Goal: Task Accomplishment & Management: Use online tool/utility

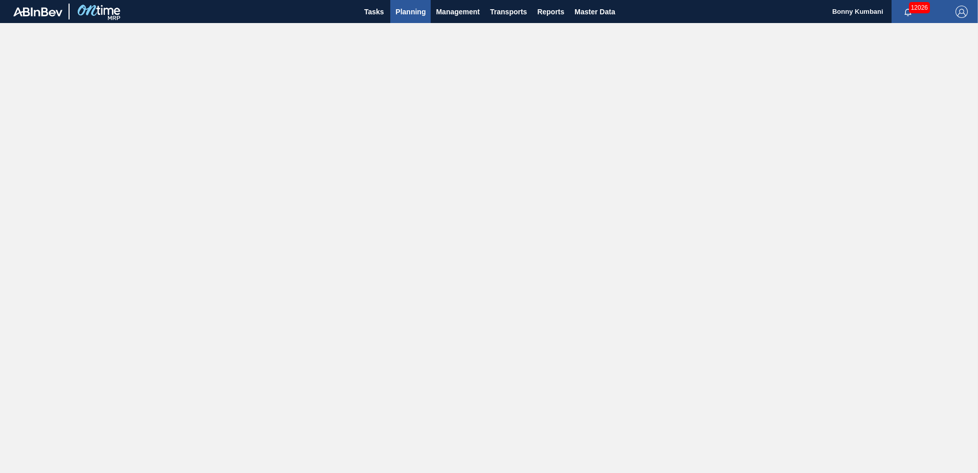
click at [408, 11] on span "Planning" at bounding box center [410, 12] width 30 height 12
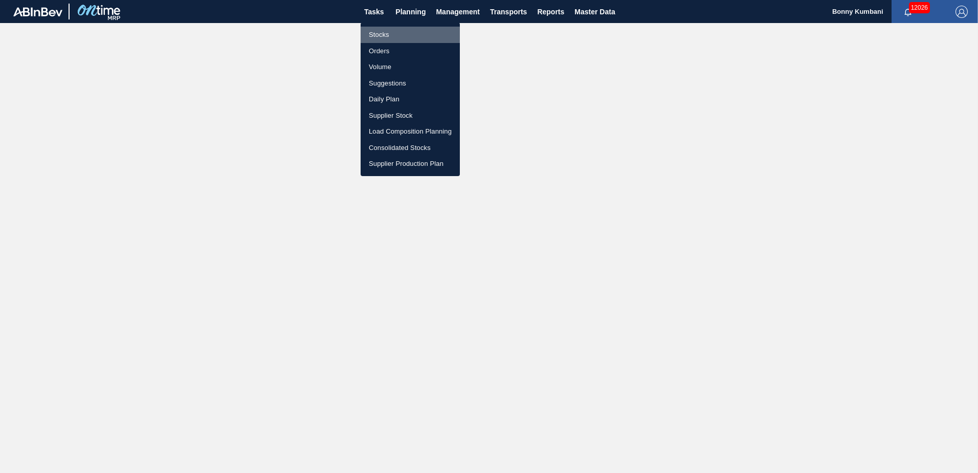
click at [387, 34] on li "Stocks" at bounding box center [410, 35] width 99 height 16
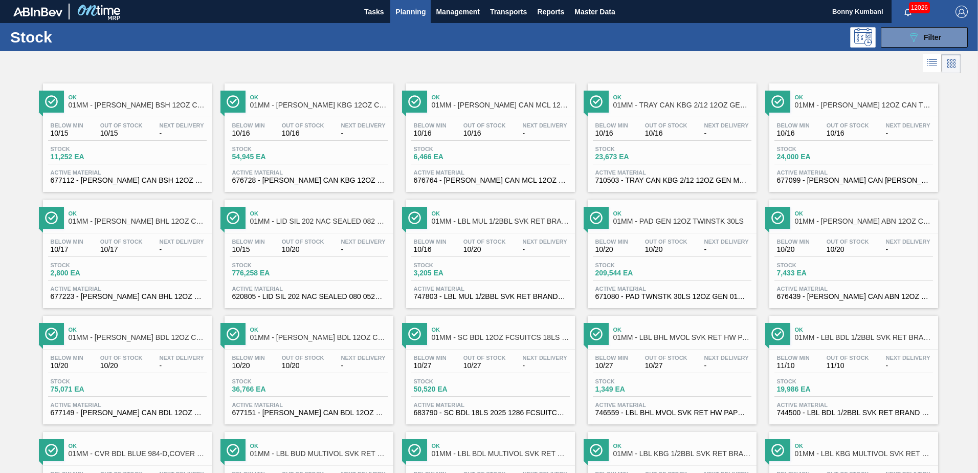
click at [664, 151] on span "Stock" at bounding box center [631, 149] width 72 height 6
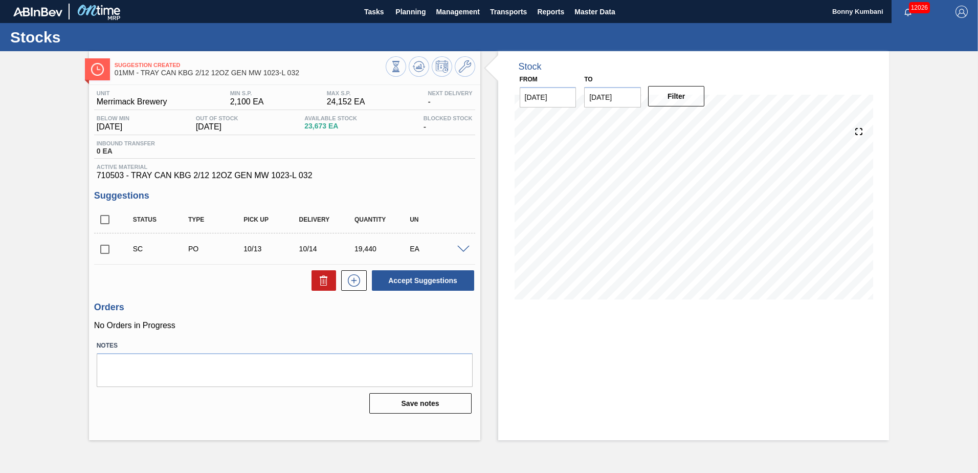
click at [106, 247] on input "checkbox" at bounding box center [104, 248] width 21 height 21
click at [425, 277] on button "Accept Suggestions" at bounding box center [423, 280] width 102 height 20
checkbox input "false"
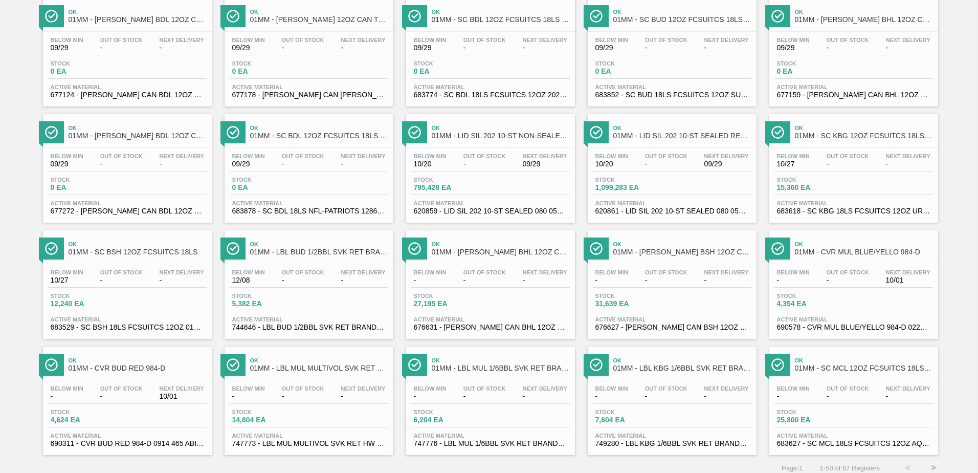
scroll to position [789, 0]
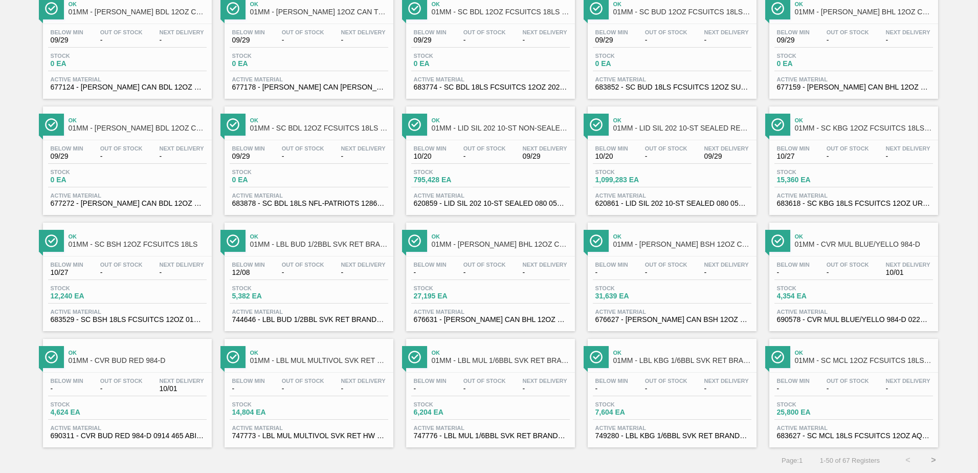
click at [929, 458] on button ">" at bounding box center [934, 460] width 26 height 26
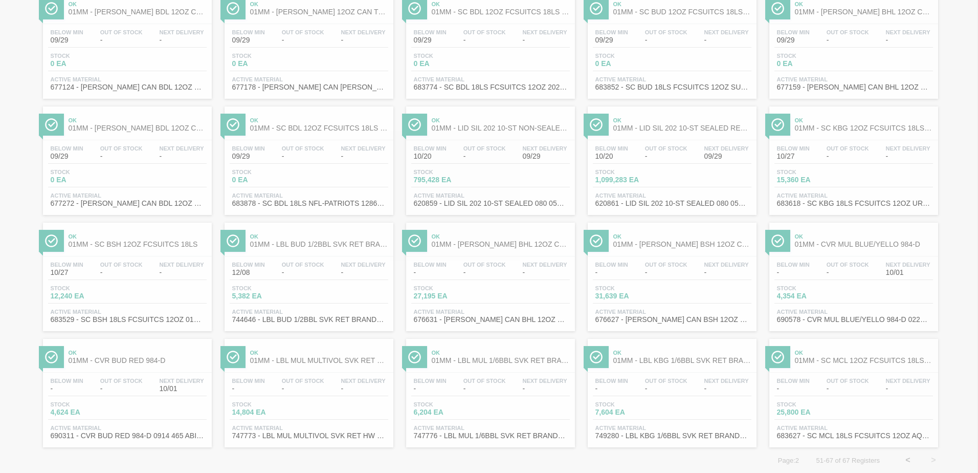
scroll to position [0, 0]
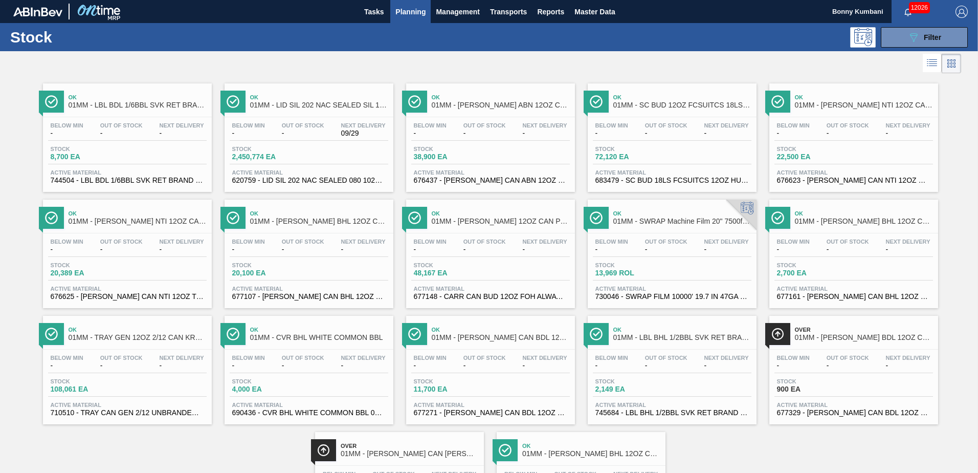
click at [127, 360] on span "Out Of Stock" at bounding box center [121, 357] width 42 height 6
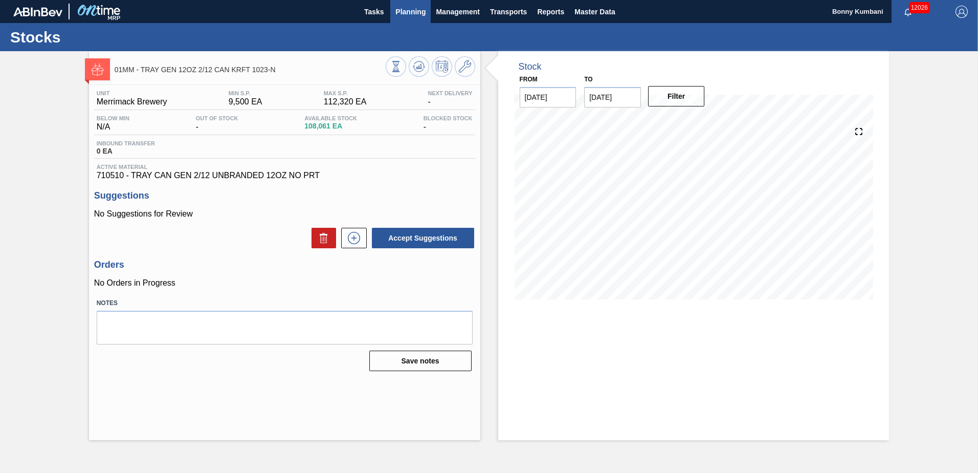
click at [394, 10] on button "Planning" at bounding box center [410, 11] width 40 height 23
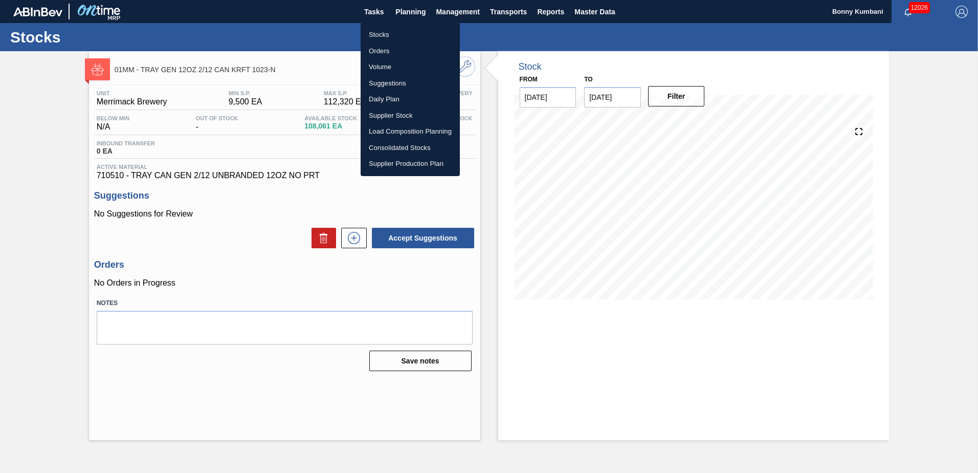
click at [379, 78] on li "Suggestions" at bounding box center [410, 83] width 99 height 16
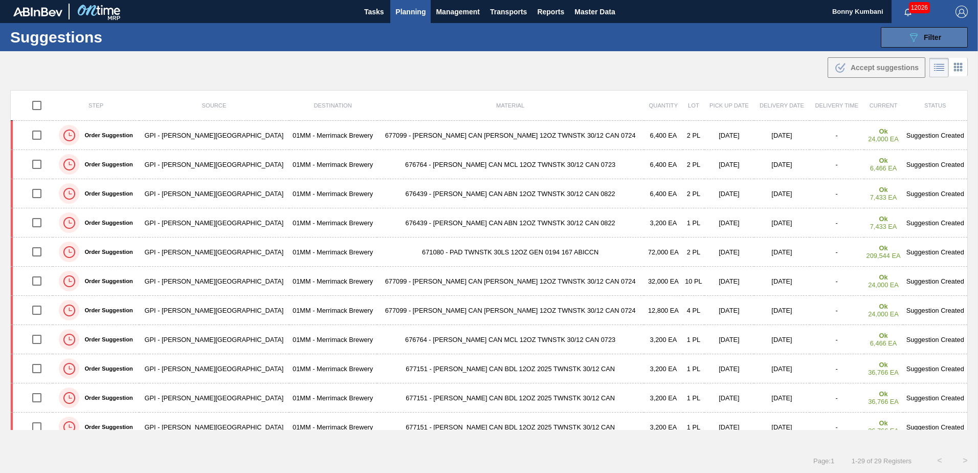
click at [935, 31] on div "089F7B8B-B2A5-4AFE-B5C0-19BA573D28AC Filter" at bounding box center [924, 37] width 34 height 12
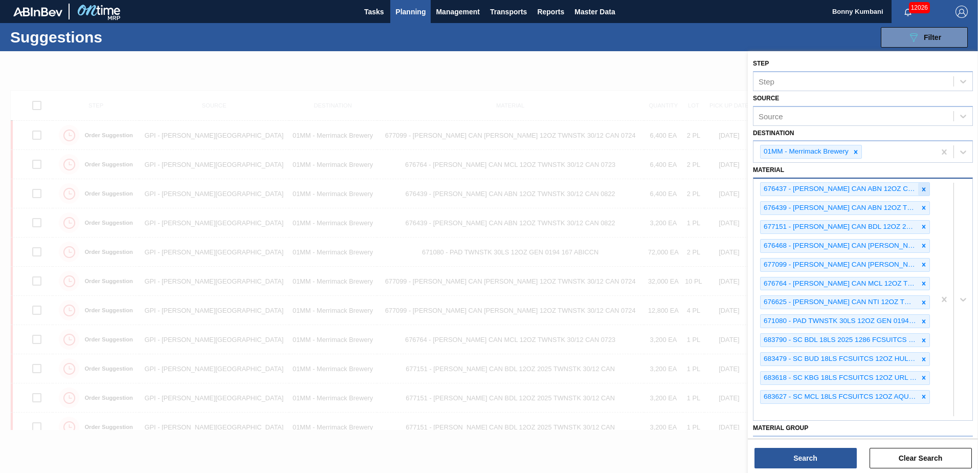
click at [925, 190] on icon at bounding box center [923, 189] width 7 height 7
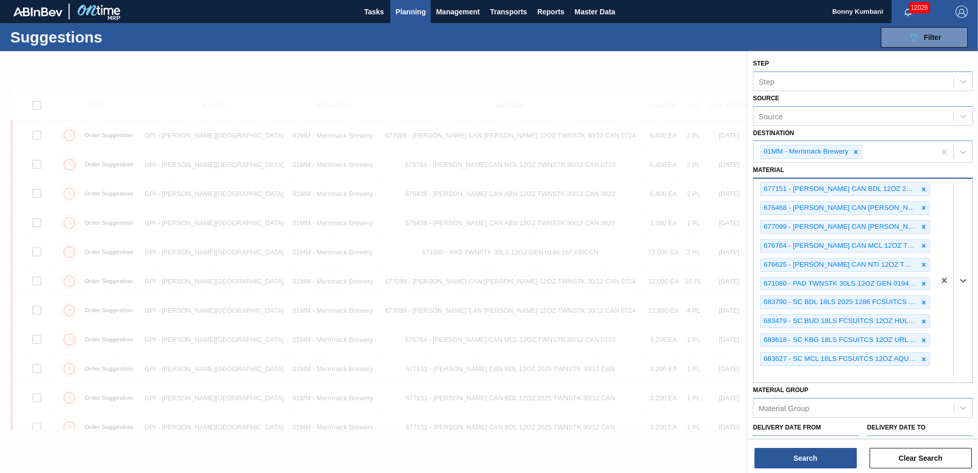
click at [925, 190] on icon at bounding box center [923, 189] width 7 height 7
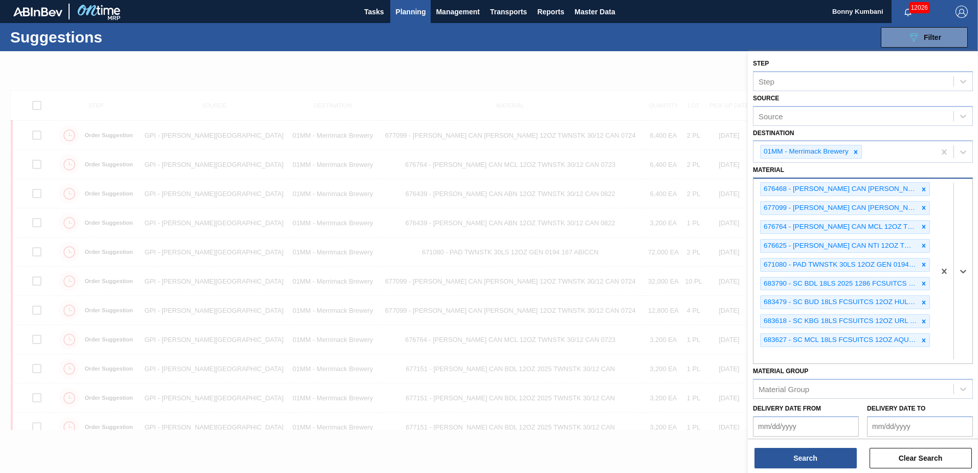
click at [925, 190] on icon at bounding box center [923, 189] width 7 height 7
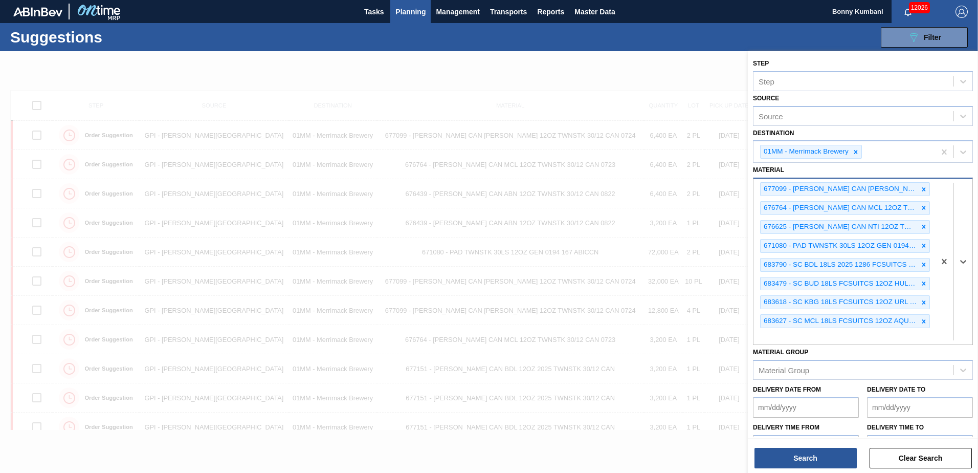
click at [925, 190] on icon at bounding box center [923, 189] width 7 height 7
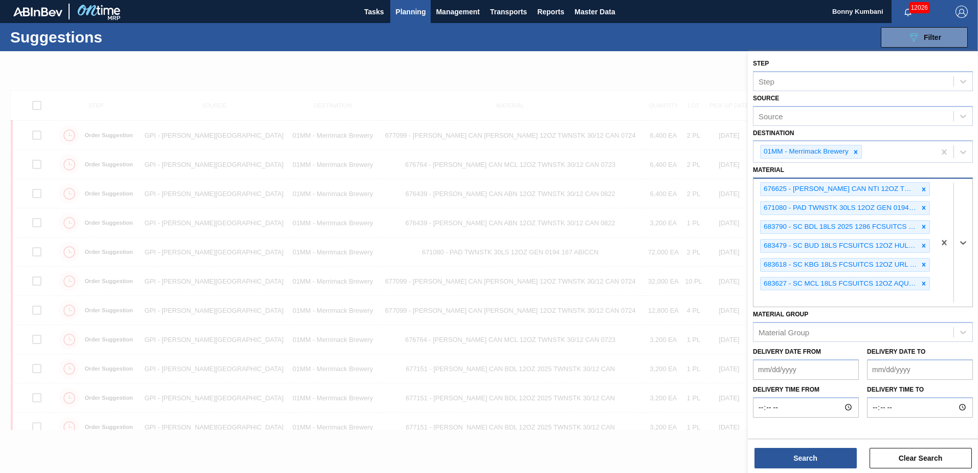
click at [925, 190] on icon at bounding box center [923, 189] width 7 height 7
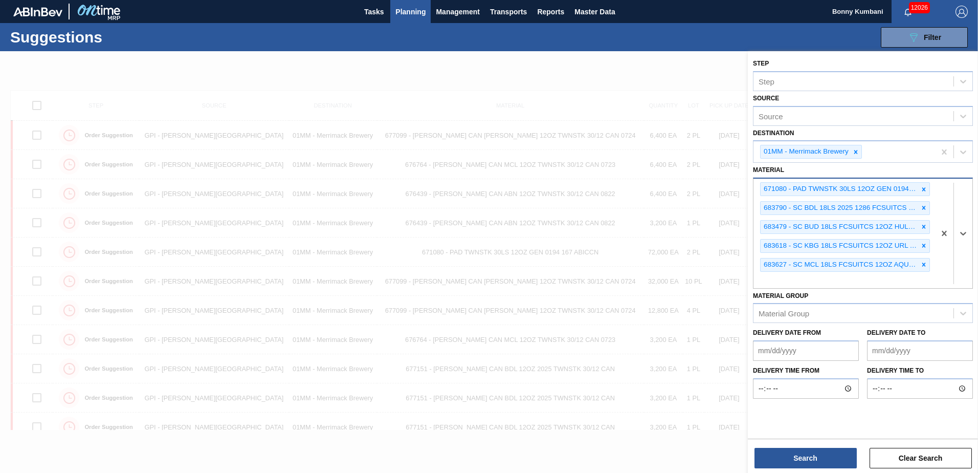
click at [925, 190] on icon at bounding box center [923, 189] width 7 height 7
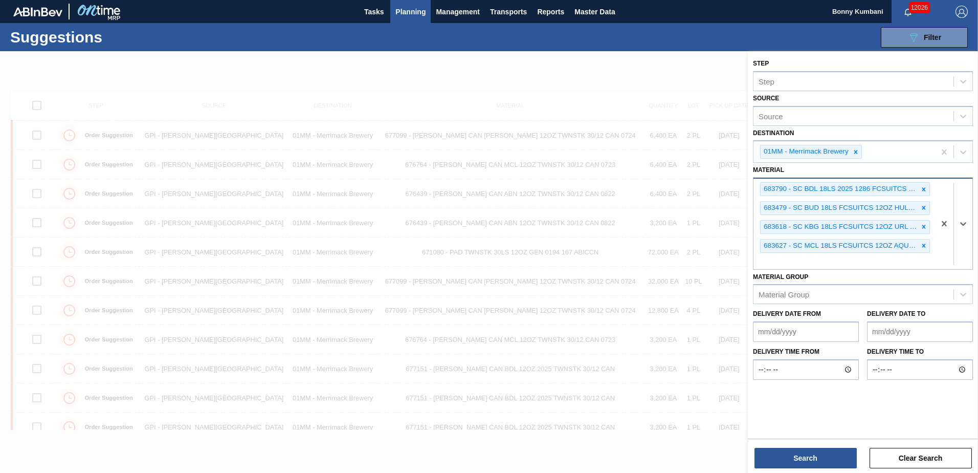
click at [925, 190] on icon at bounding box center [923, 189] width 7 height 7
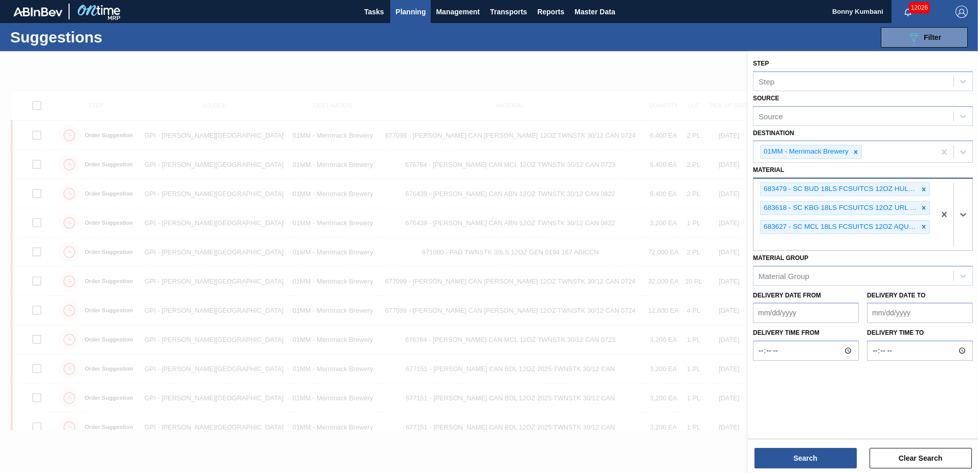
click at [925, 190] on icon at bounding box center [923, 189] width 7 height 7
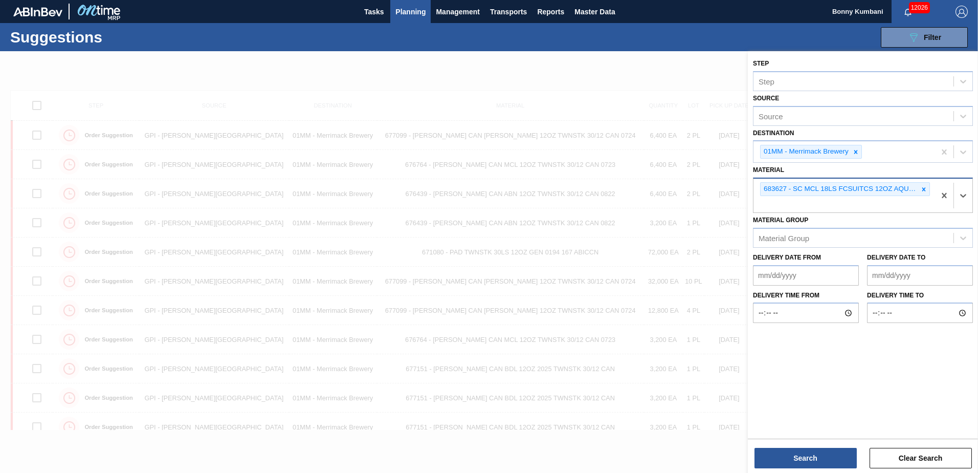
click at [925, 190] on icon at bounding box center [923, 189] width 7 height 7
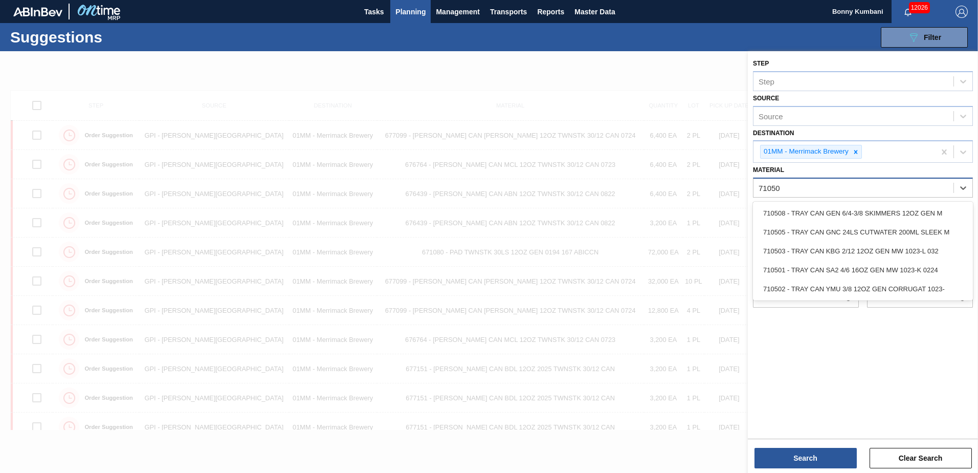
type input "710503"
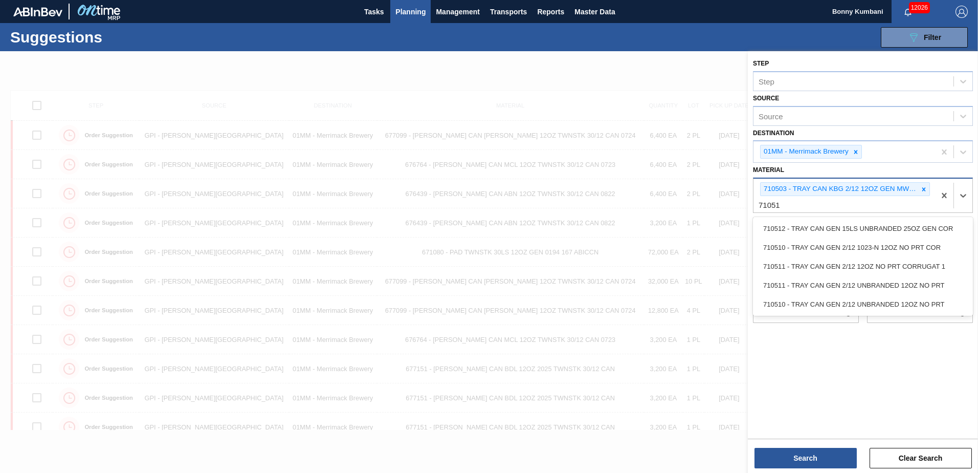
type input "710510"
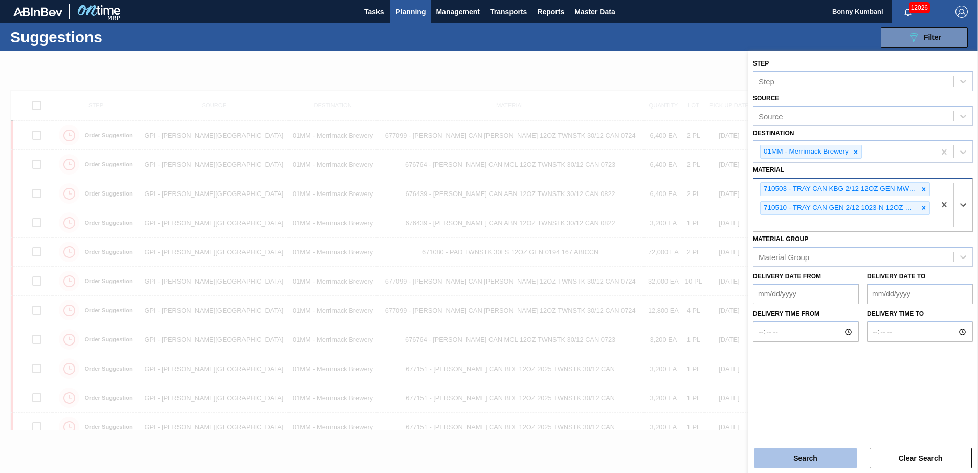
click at [790, 453] on button "Search" at bounding box center [805, 457] width 102 height 20
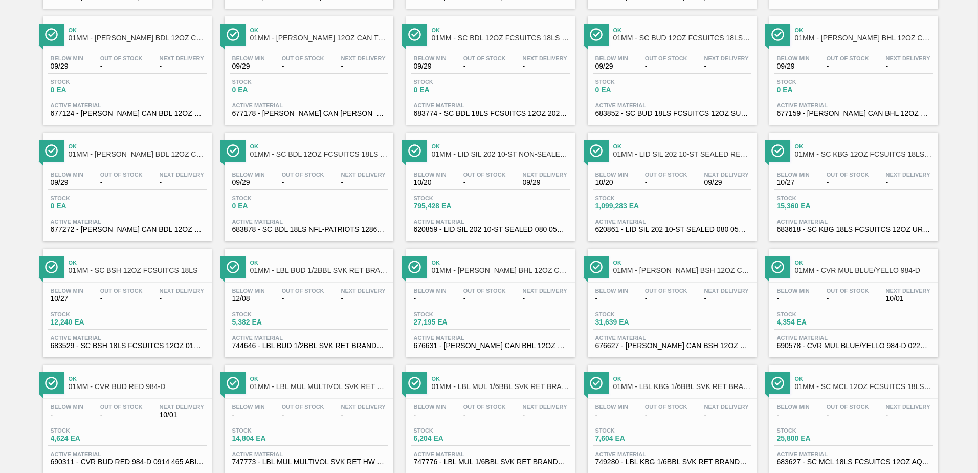
scroll to position [789, 0]
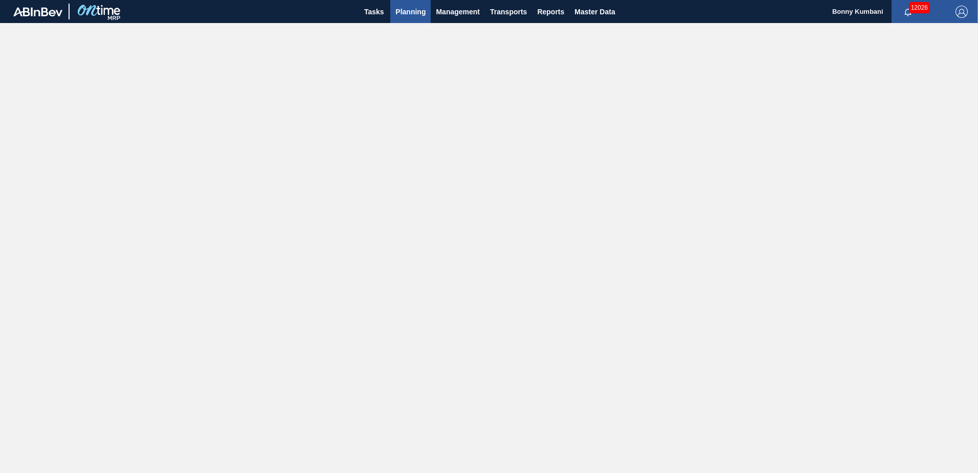
click at [403, 16] on span "Planning" at bounding box center [410, 12] width 30 height 12
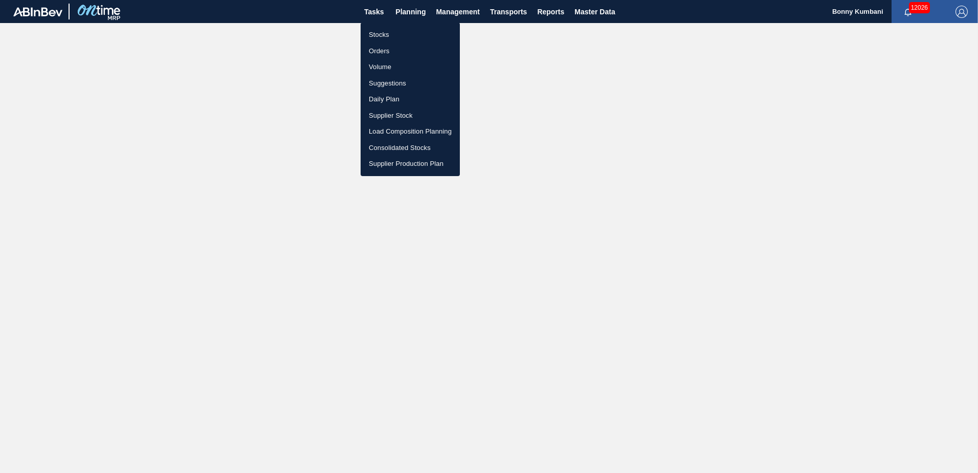
click at [389, 81] on li "Suggestions" at bounding box center [410, 83] width 99 height 16
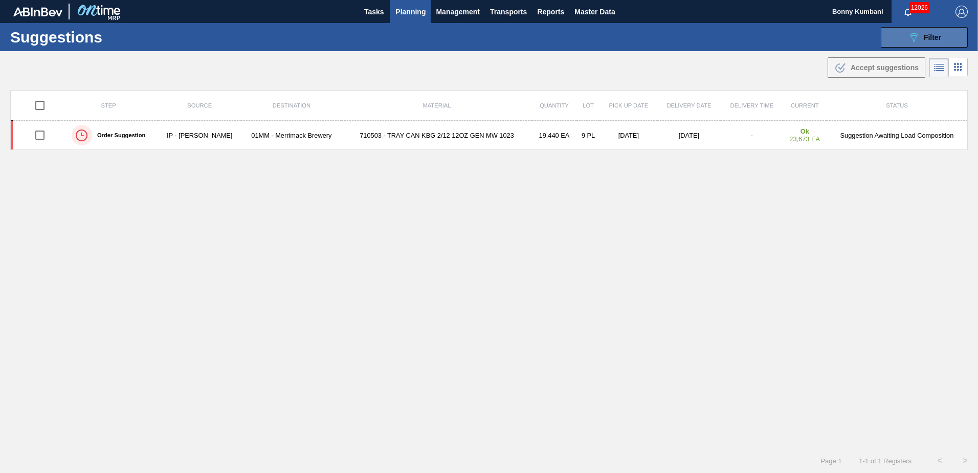
click at [930, 40] on span "Filter" at bounding box center [932, 37] width 17 height 8
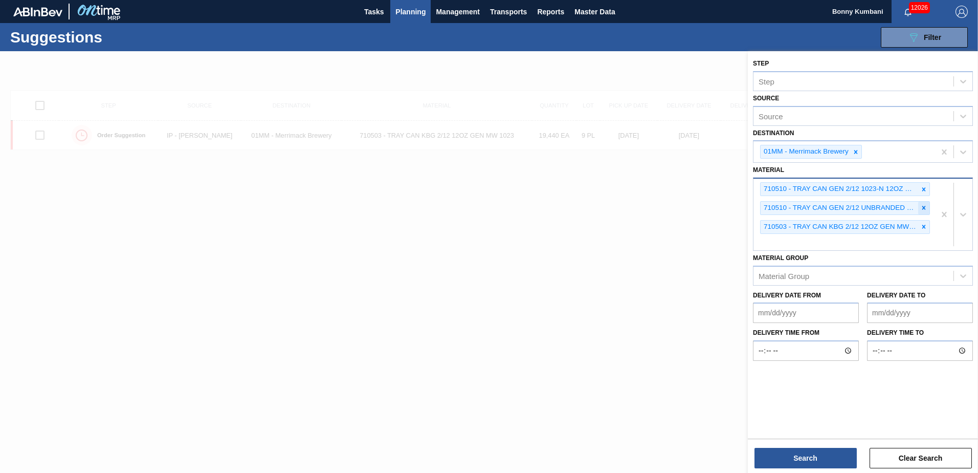
click at [923, 208] on icon at bounding box center [924, 208] width 4 height 4
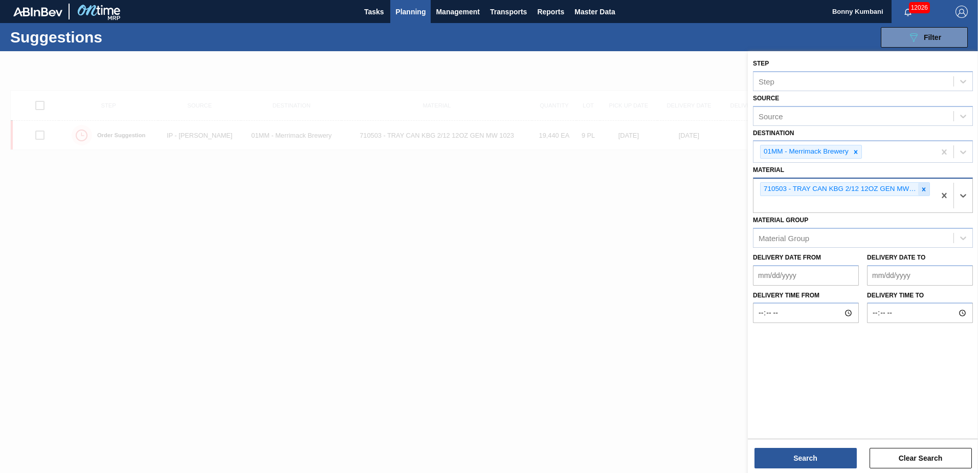
click at [927, 189] on icon at bounding box center [923, 189] width 7 height 7
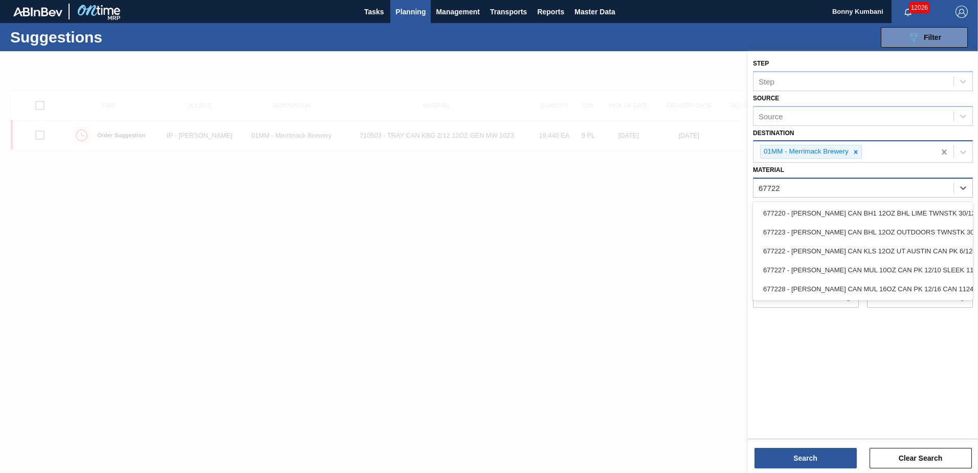
type input "677223"
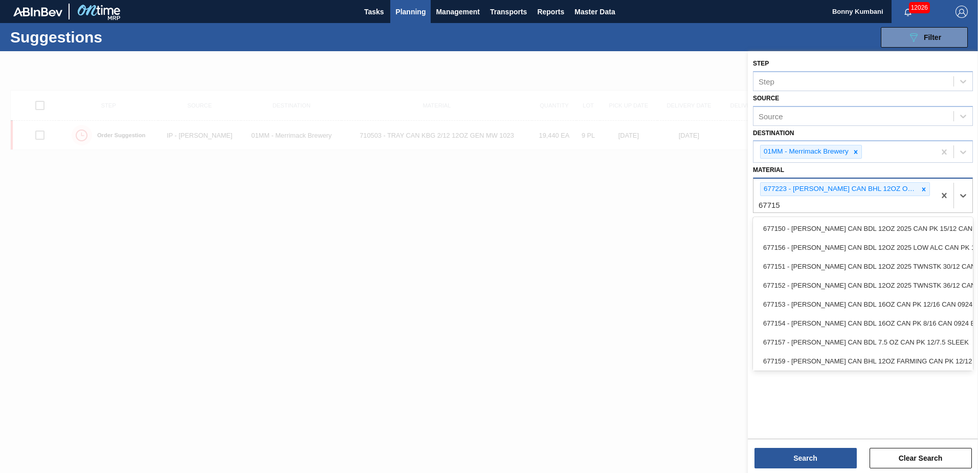
type input "677151"
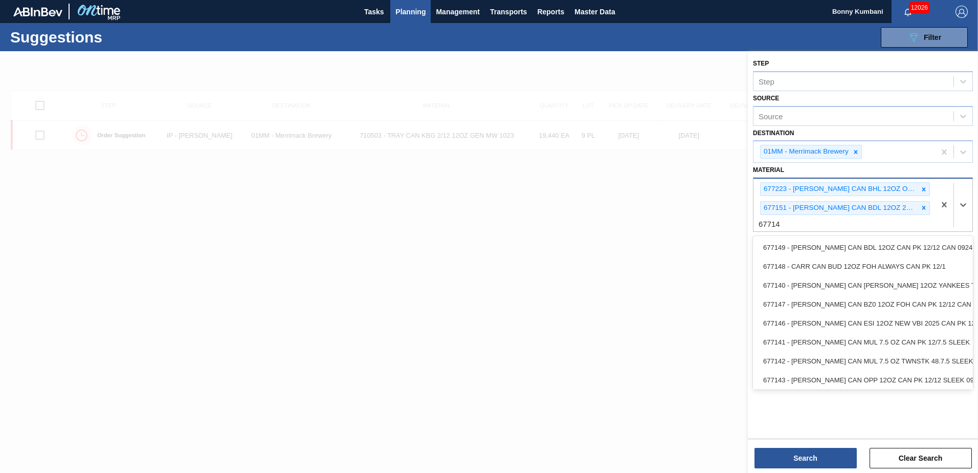
type input "677149"
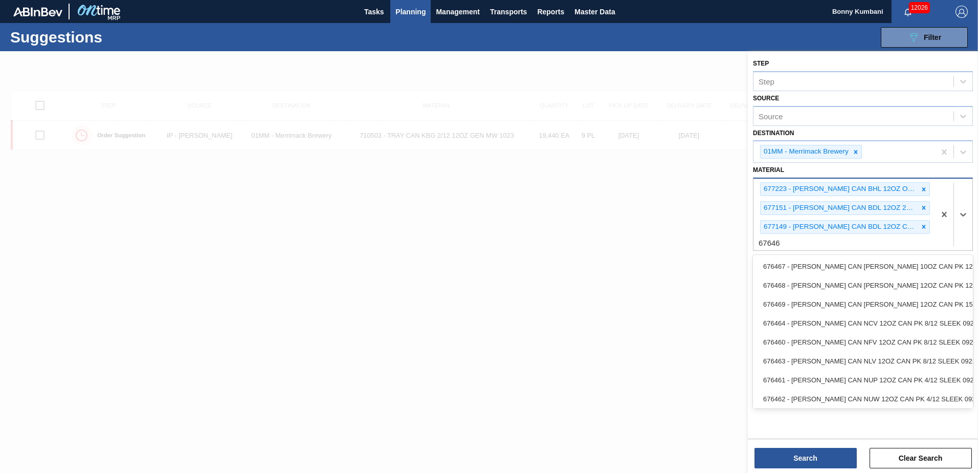
type input "676468"
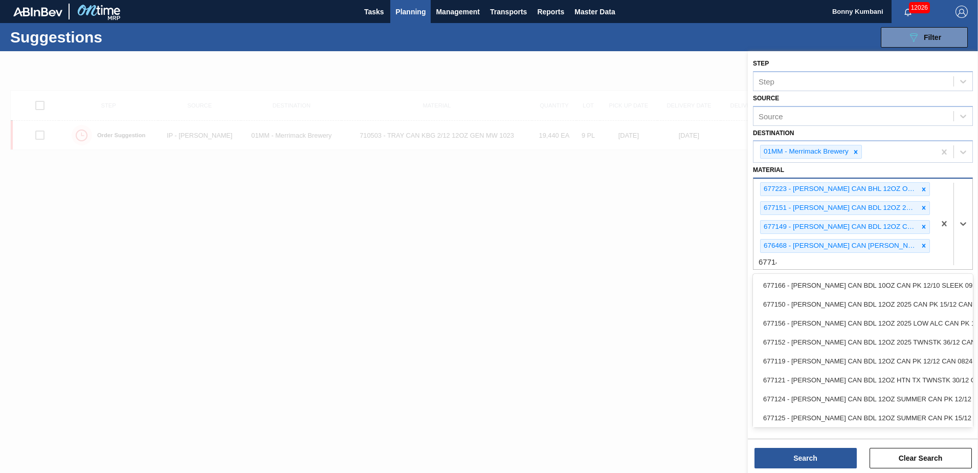
type input "677148"
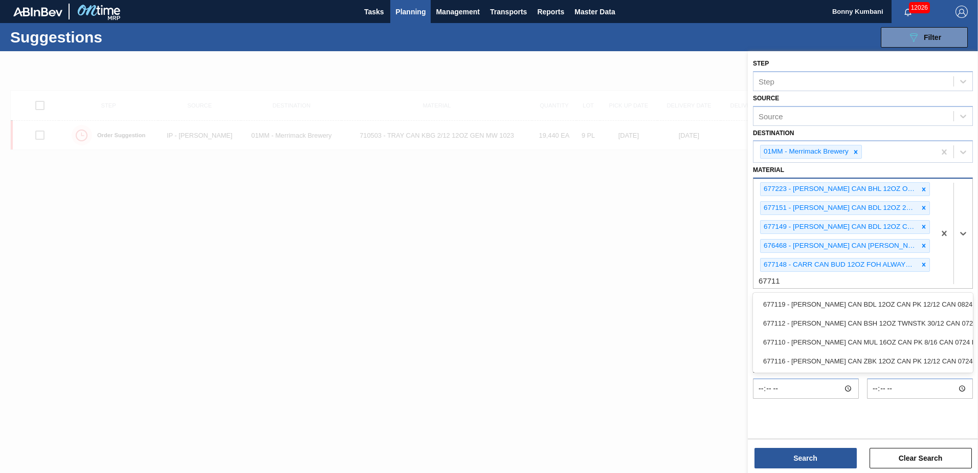
type input "677112"
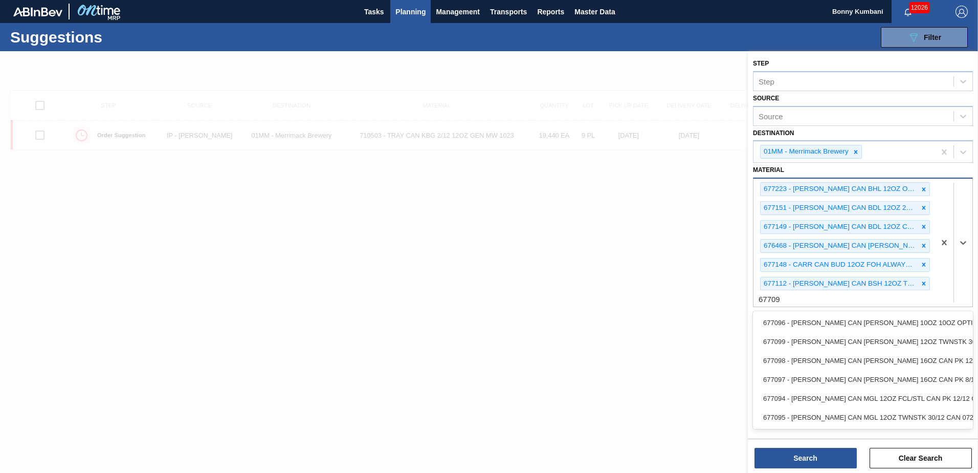
type input "677099"
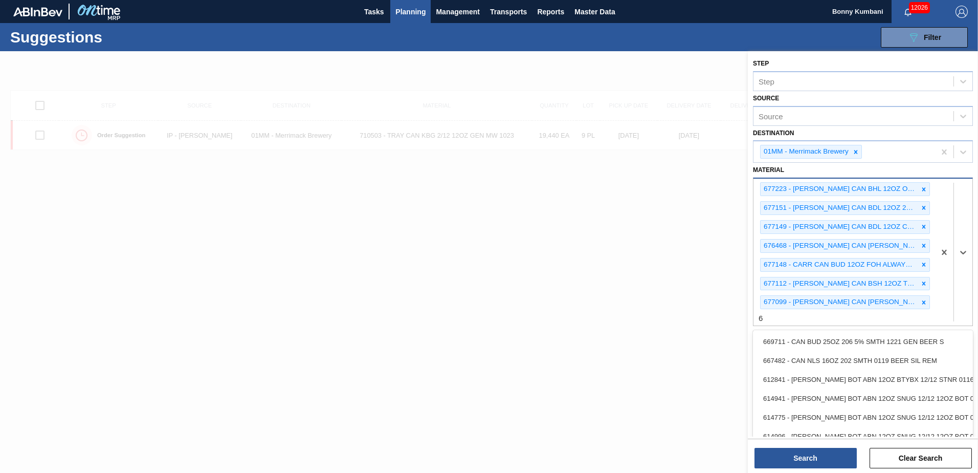
scroll to position [1, 0]
type input "676764"
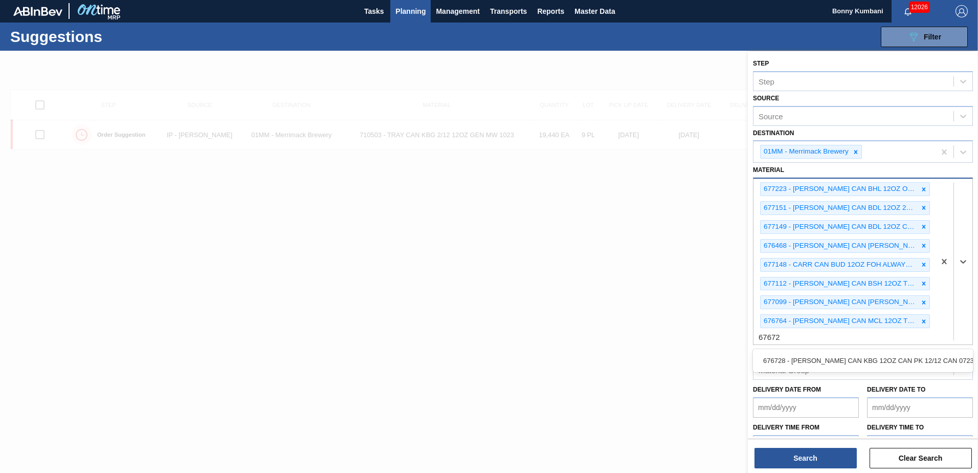
type input "676728"
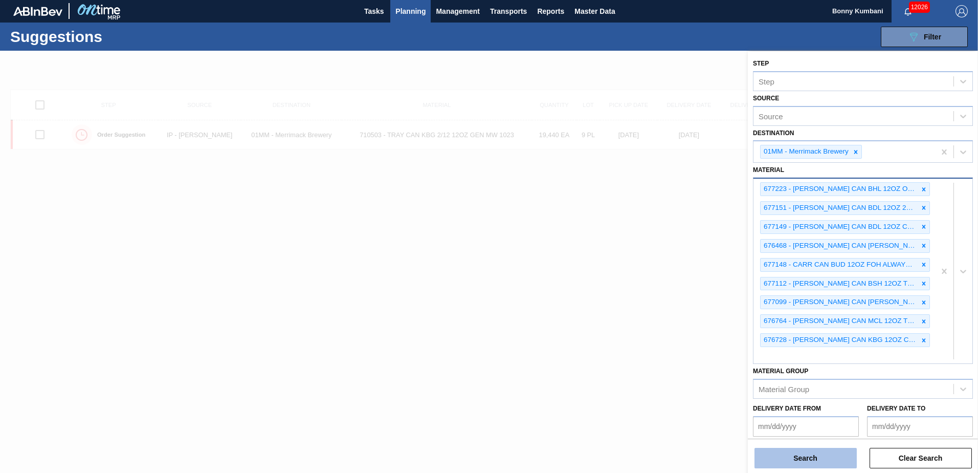
click at [804, 454] on button "Search" at bounding box center [805, 457] width 102 height 20
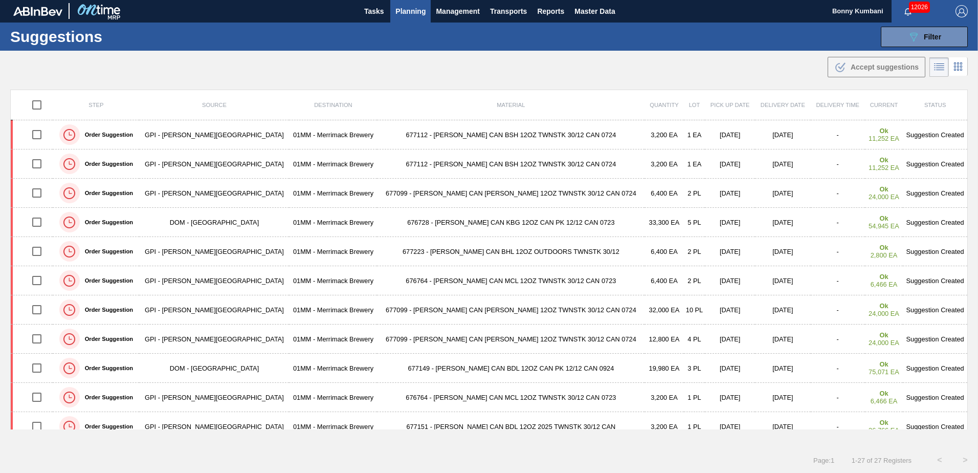
scroll to position [0, 0]
click at [41, 102] on input "checkbox" at bounding box center [36, 105] width 21 height 21
checkbox input "true"
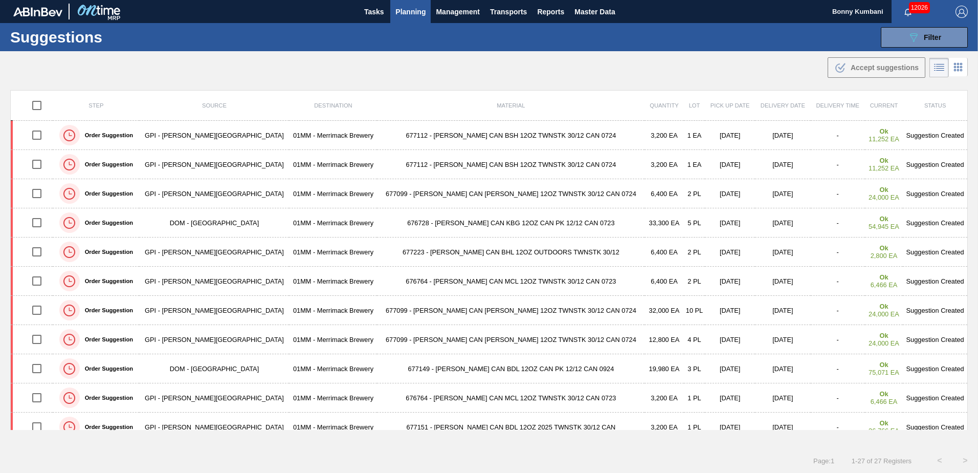
checkbox input "true"
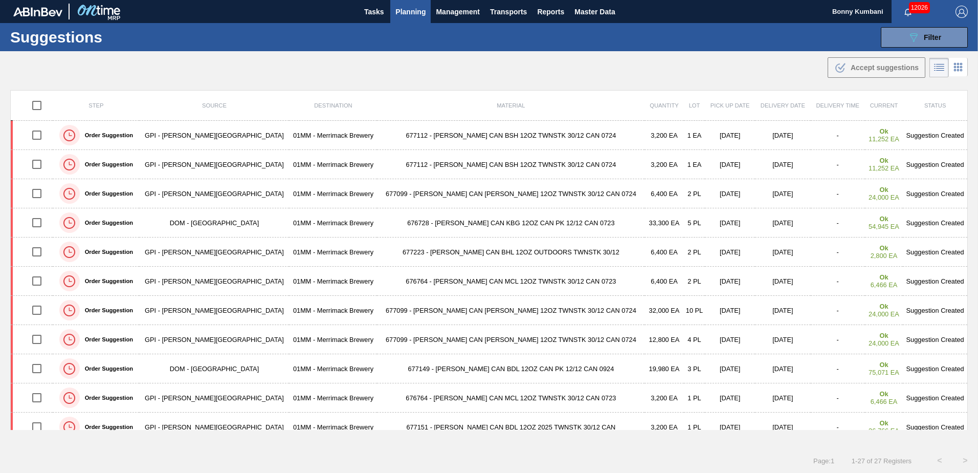
checkbox input "true"
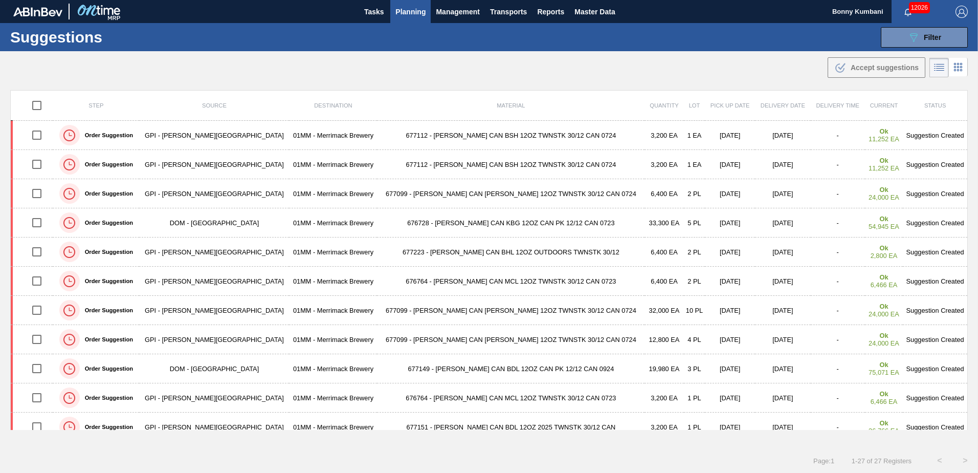
checkbox input "true"
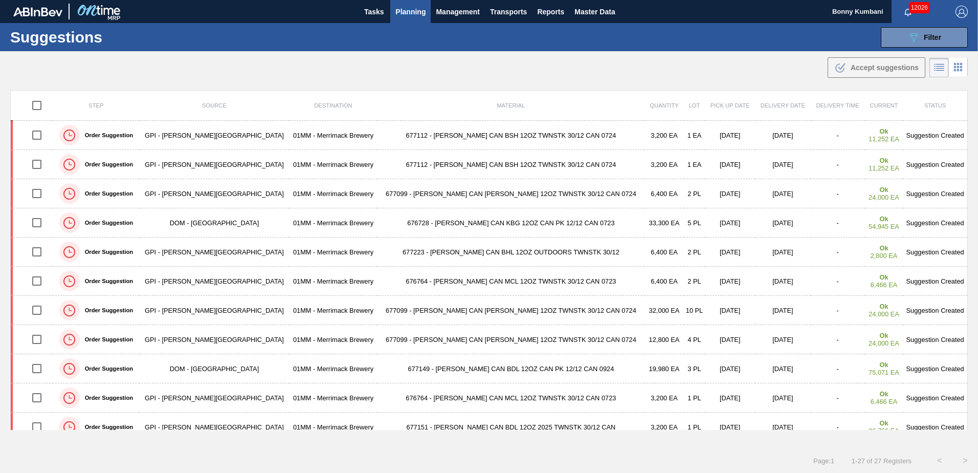
checkbox input "true"
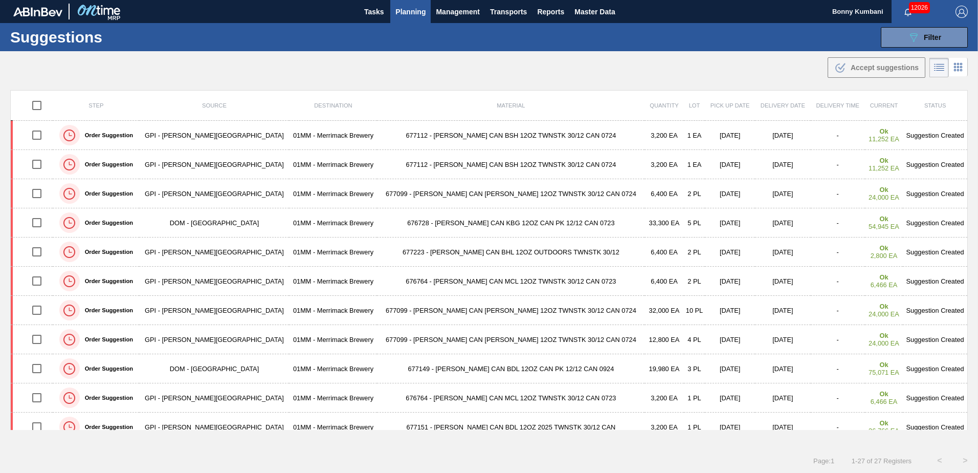
checkbox input "true"
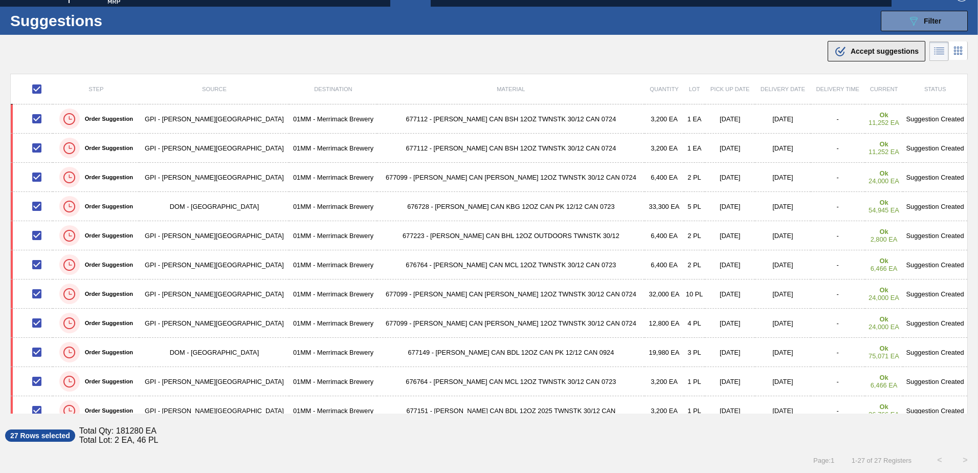
click at [883, 54] on span "Accept suggestions" at bounding box center [884, 51] width 68 height 8
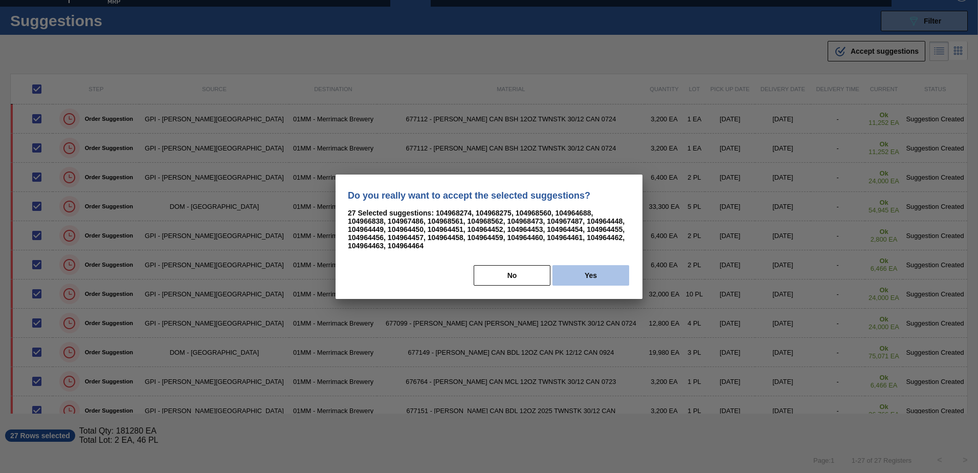
click at [593, 278] on button "Yes" at bounding box center [590, 275] width 77 height 20
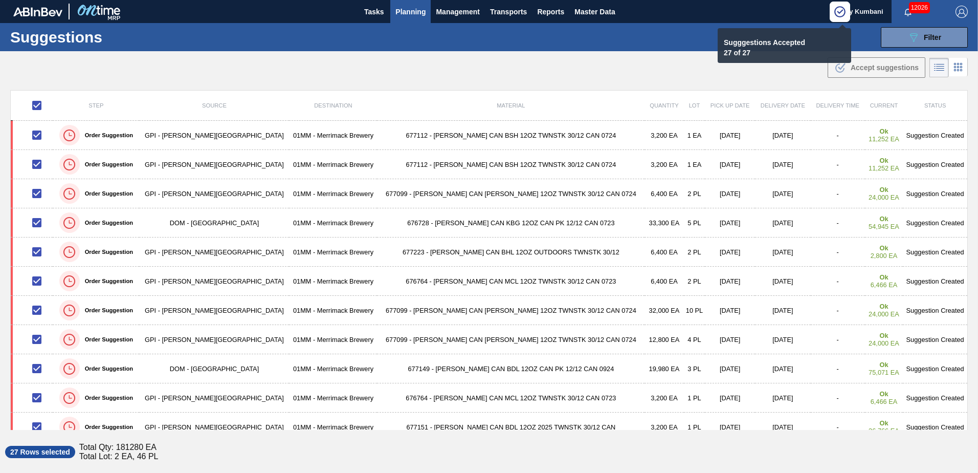
scroll to position [16, 0]
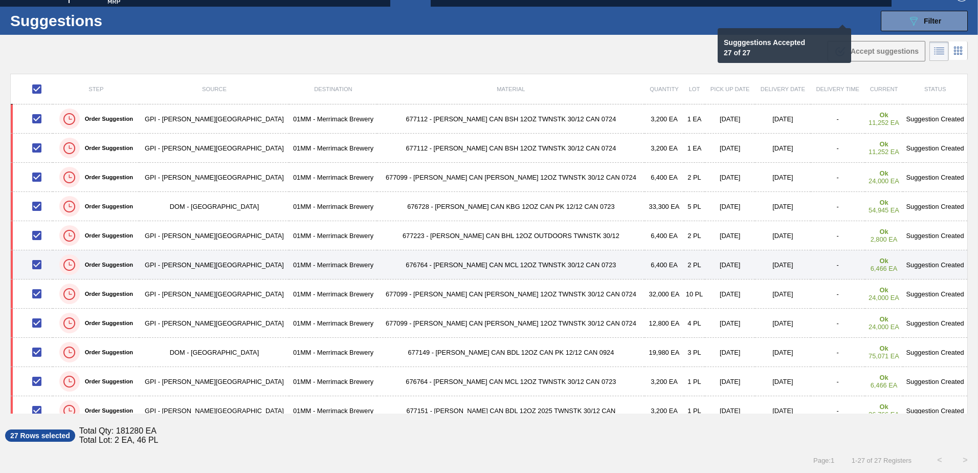
checkbox input "false"
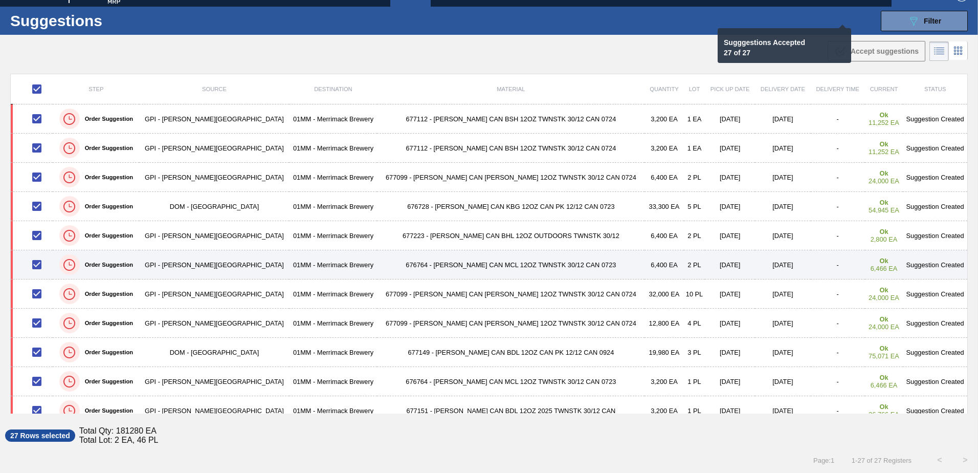
checkbox input "false"
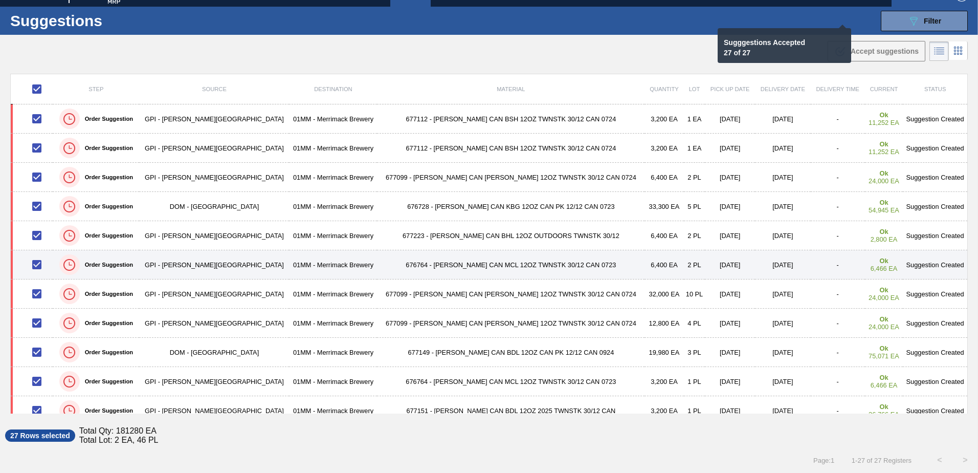
checkbox input "false"
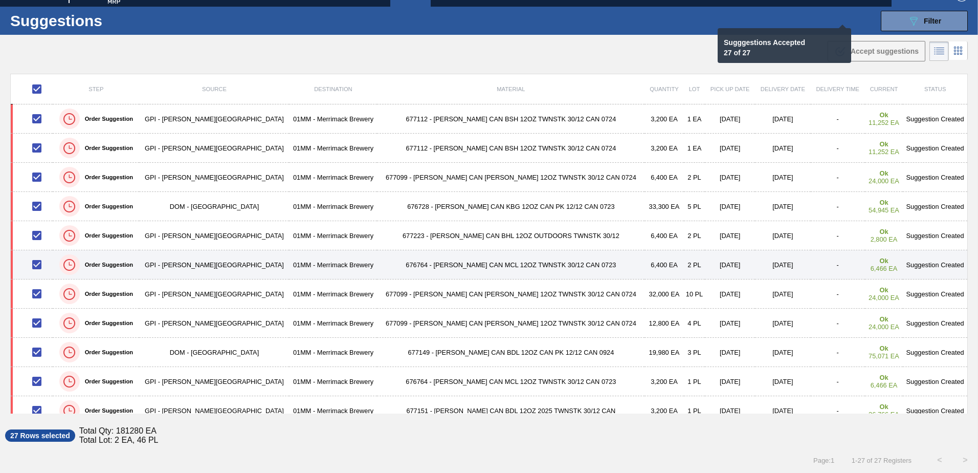
checkbox input "false"
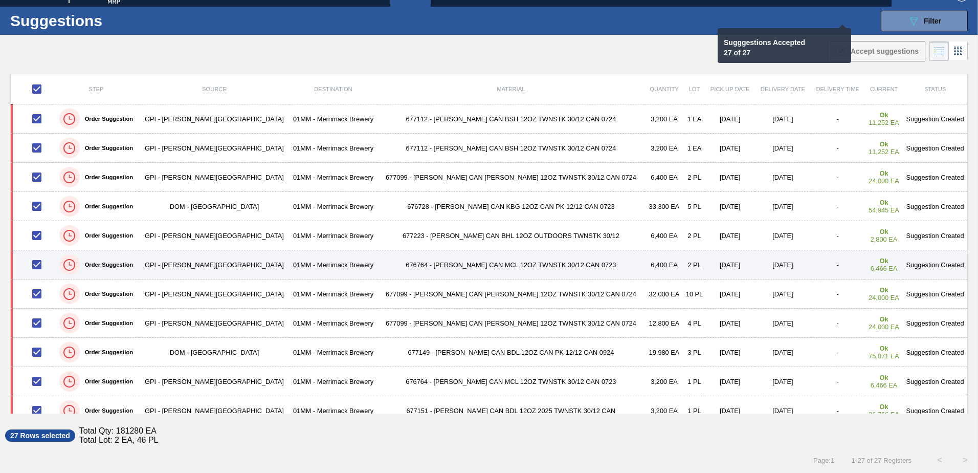
checkbox input "false"
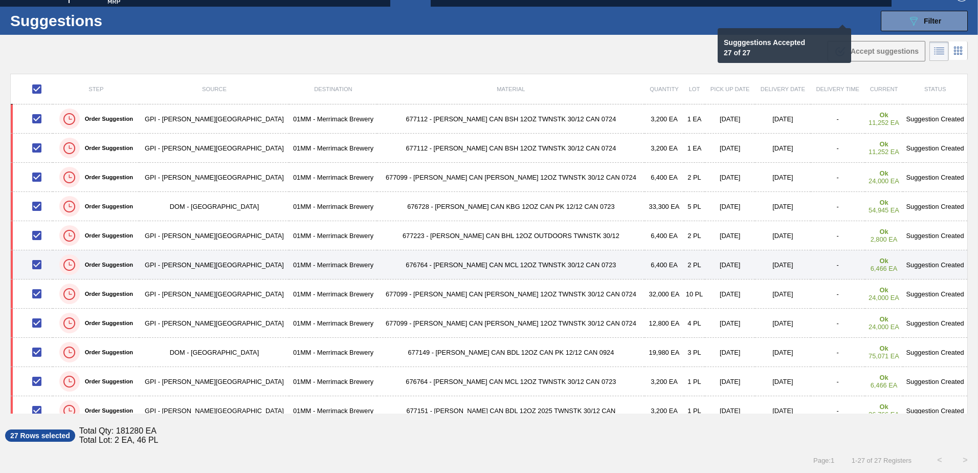
checkbox input "false"
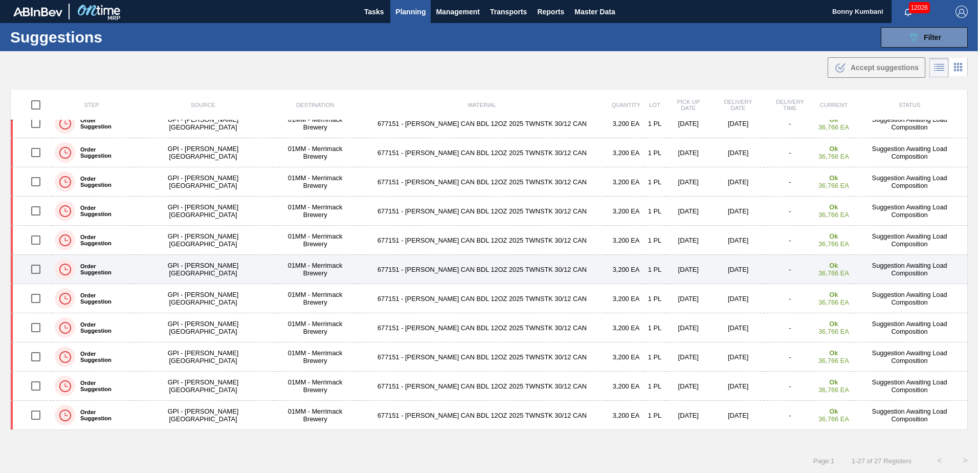
scroll to position [1, 0]
